Goal: Task Accomplishment & Management: Use online tool/utility

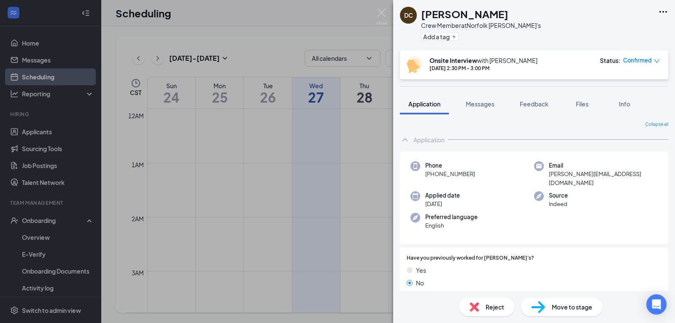
scroll to position [253, 0]
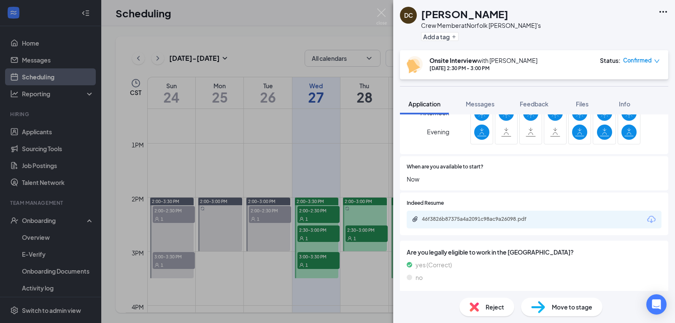
click at [269, 197] on div "DC [PERSON_NAME] Crew Member at [GEOGRAPHIC_DATA] [PERSON_NAME]'s Add a tag Ons…" at bounding box center [337, 161] width 675 height 323
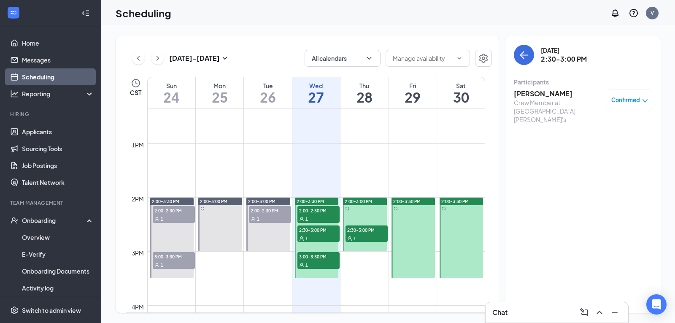
click at [318, 209] on span "2:00-2:30 PM" at bounding box center [319, 210] width 42 height 8
click at [525, 92] on h3 "[PERSON_NAME]" at bounding box center [558, 93] width 89 height 9
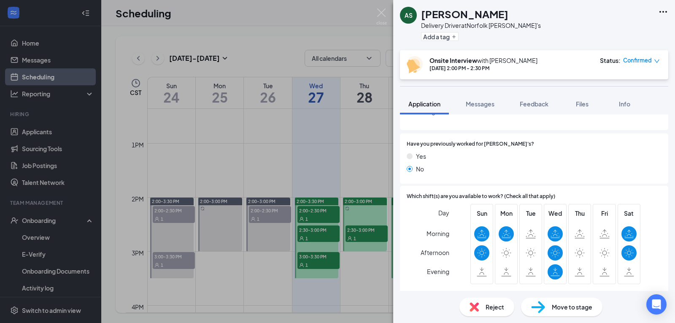
scroll to position [400, 0]
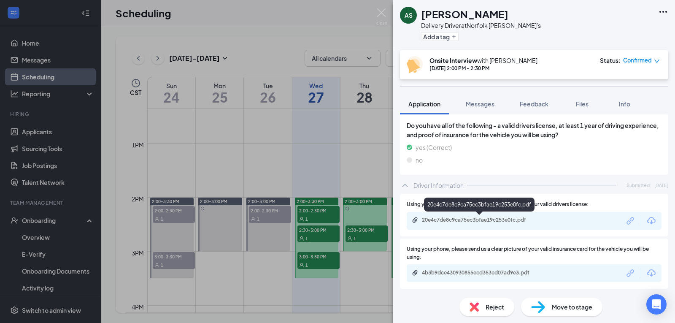
click at [537, 218] on div "20e4c7de8c9ca75ec3bfae19c253e0fc.pdf" at bounding box center [481, 219] width 118 height 7
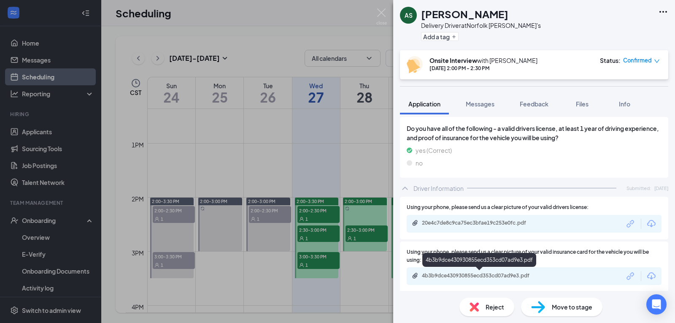
click at [482, 273] on div "4b3b9dce430930855ecd353cd07ad9e3.pdf" at bounding box center [481, 275] width 118 height 7
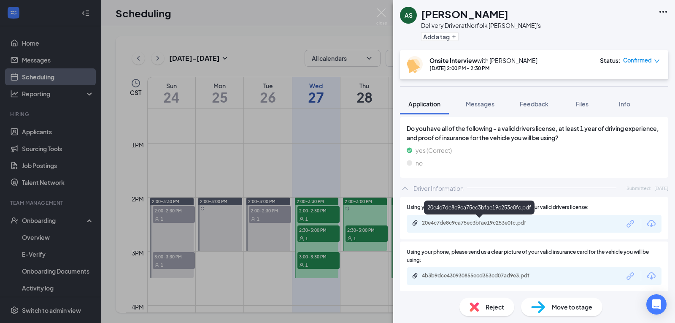
click at [501, 221] on div "20e4c7de8c9ca75ec3bfae19c253e0fc.pdf" at bounding box center [481, 222] width 118 height 7
click at [381, 11] on img at bounding box center [381, 16] width 11 height 16
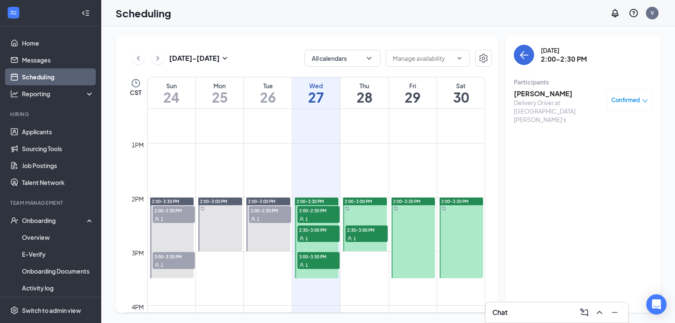
click at [315, 230] on span "2:30-3:00 PM" at bounding box center [319, 229] width 42 height 8
click at [319, 259] on span "3:00-3:30 PM" at bounding box center [319, 256] width 42 height 8
click at [316, 26] on div "Scheduling V" at bounding box center [388, 13] width 574 height 26
